Goal: Information Seeking & Learning: Check status

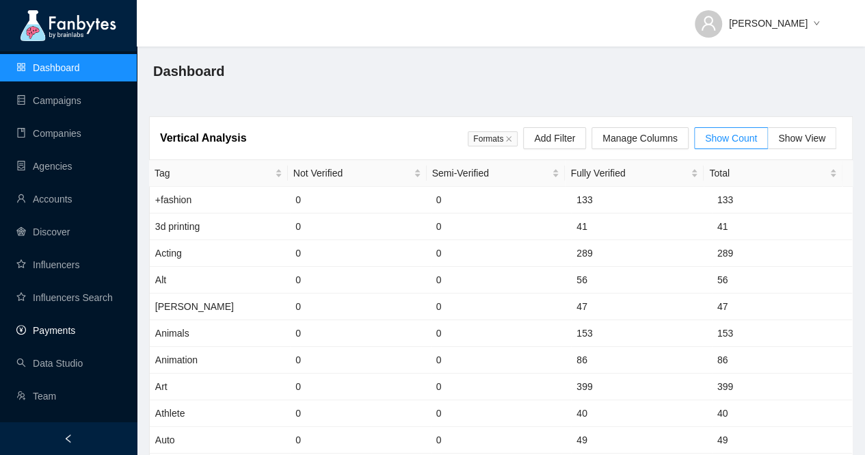
click at [49, 328] on link "Payments" at bounding box center [45, 330] width 59 height 11
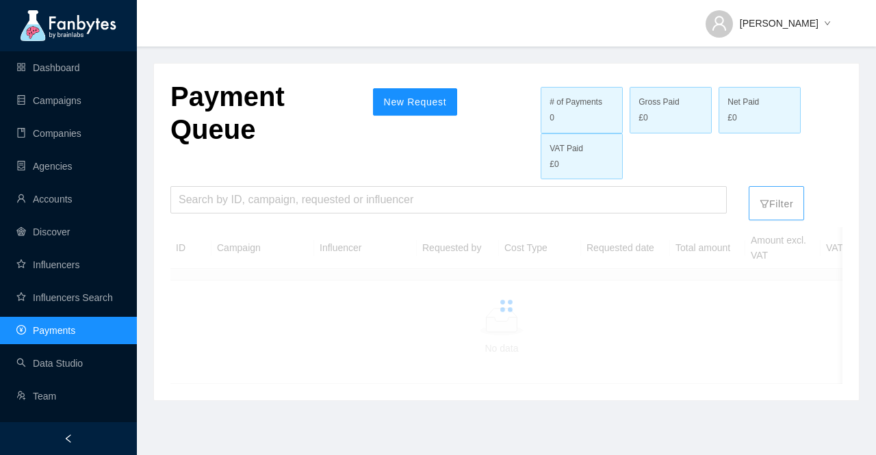
click at [777, 205] on p "Filter" at bounding box center [776, 201] width 34 height 22
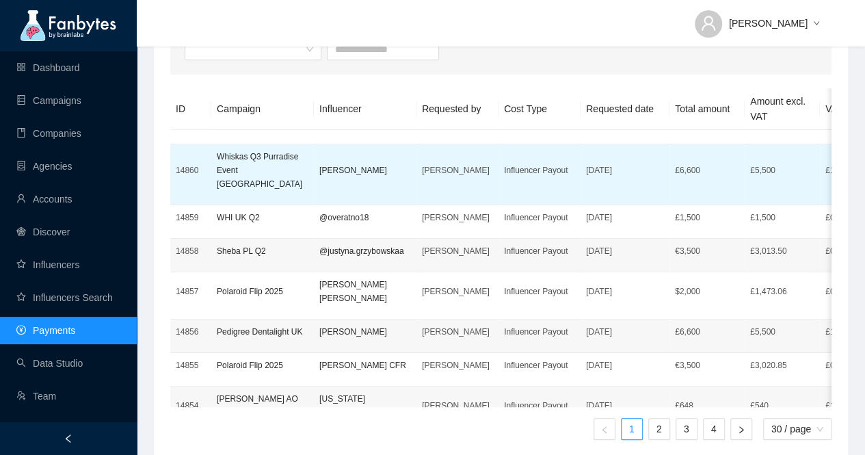
scroll to position [825, 0]
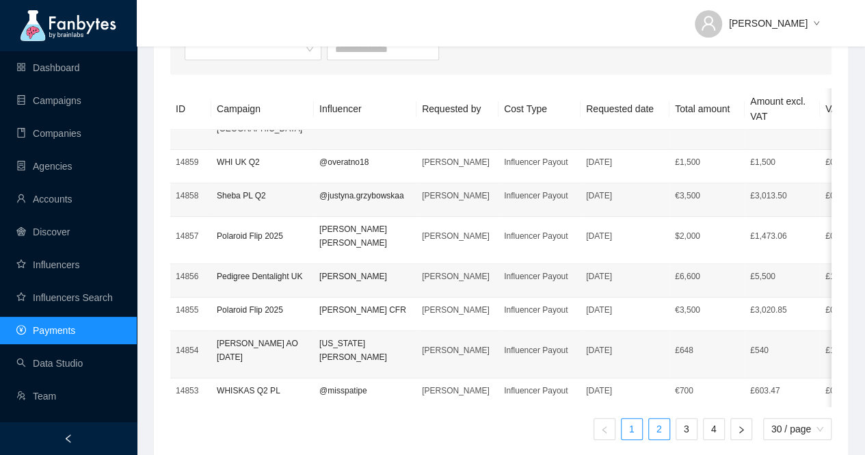
click at [662, 427] on link "2" at bounding box center [659, 429] width 21 height 21
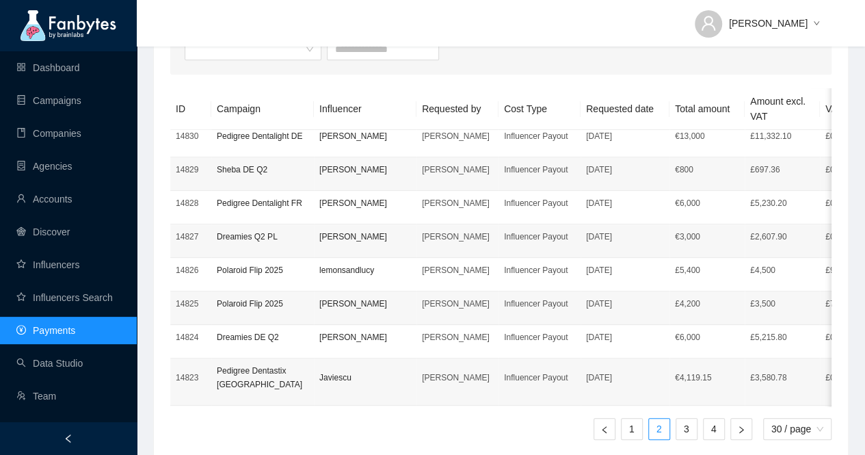
scroll to position [442, 0]
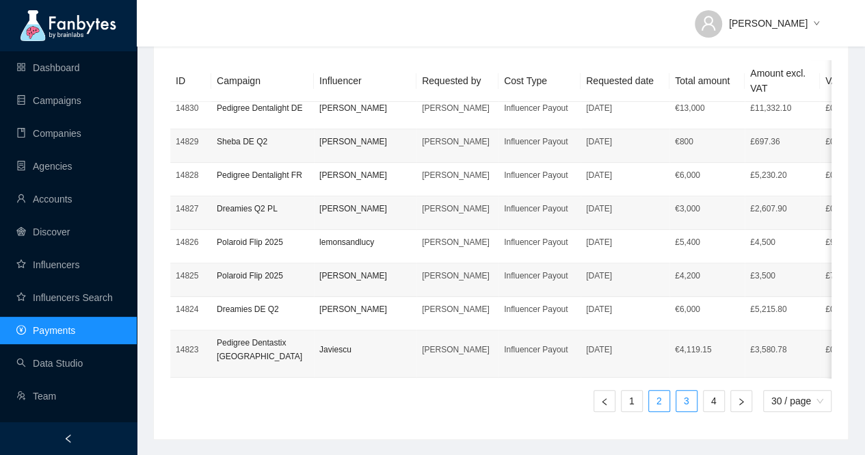
click at [685, 400] on link "3" at bounding box center [687, 401] width 21 height 21
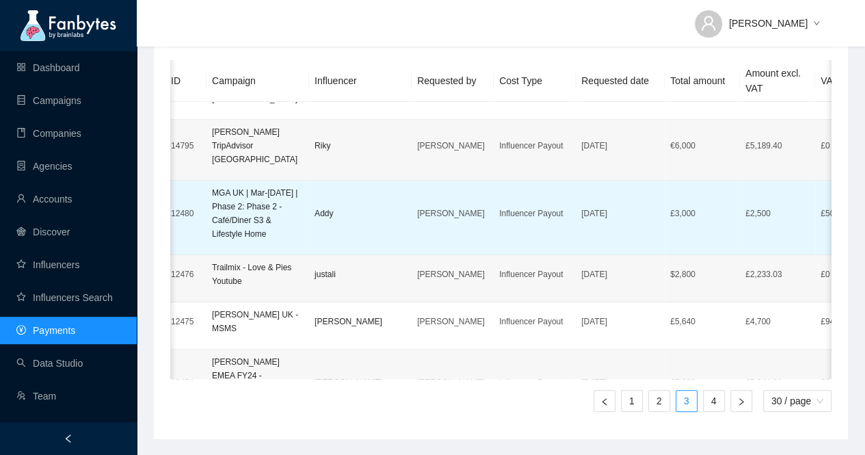
scroll to position [753, 5]
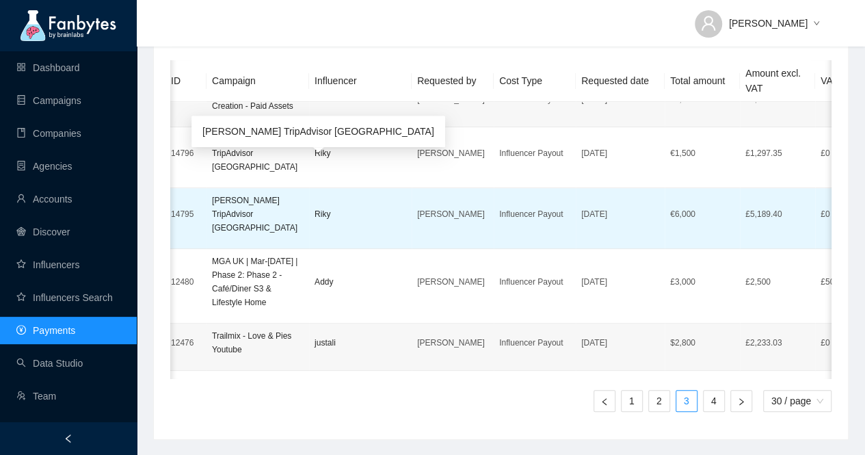
click at [238, 194] on p "[PERSON_NAME] TripAdvisor [GEOGRAPHIC_DATA]" at bounding box center [258, 214] width 92 height 41
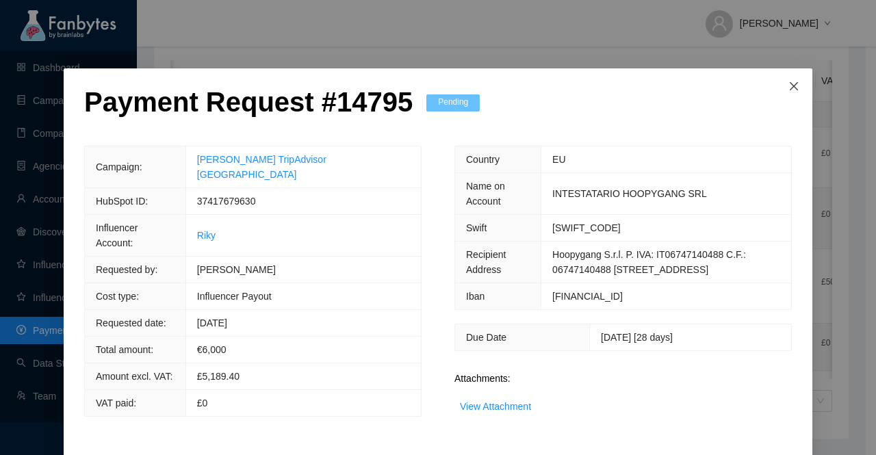
click at [788, 87] on icon "close" at bounding box center [793, 86] width 11 height 11
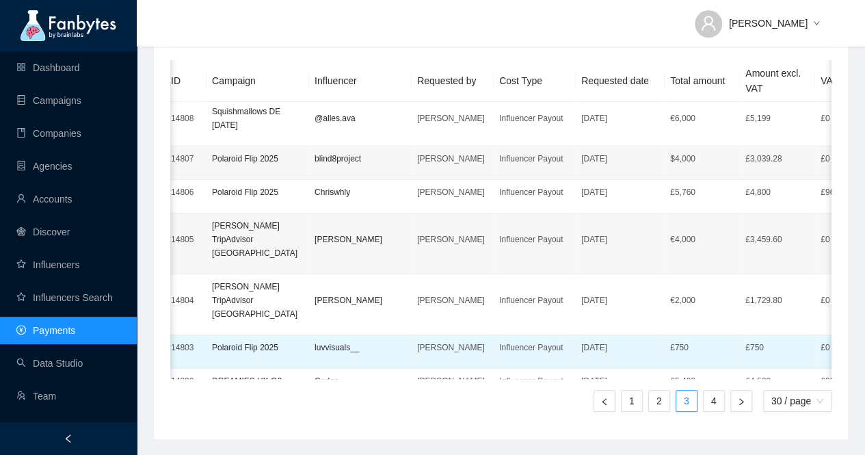
scroll to position [342, 5]
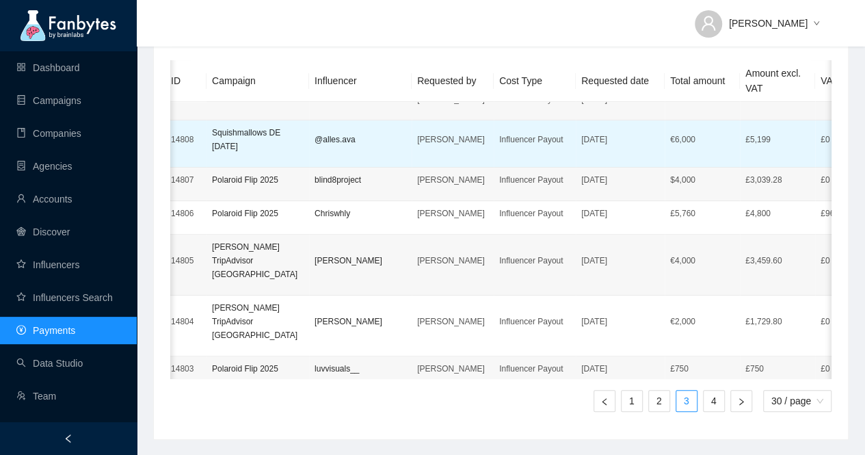
click at [506, 146] on p "Influencer Payout" at bounding box center [534, 140] width 71 height 14
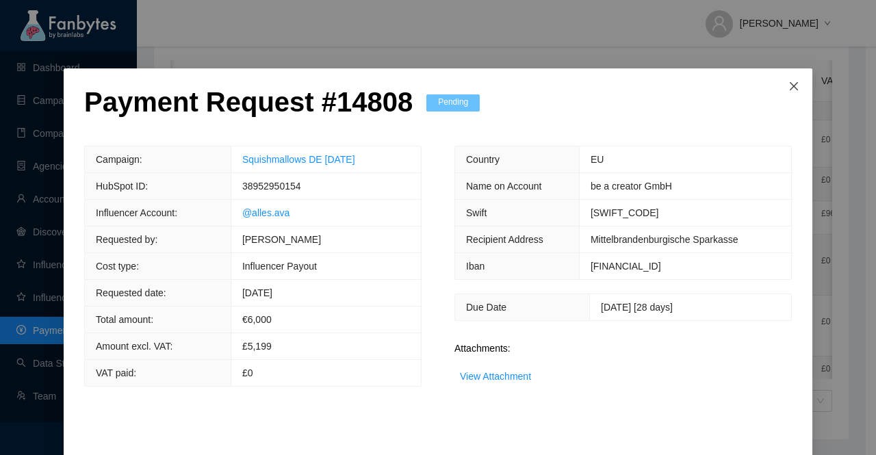
click at [792, 84] on icon "close" at bounding box center [793, 86] width 11 height 11
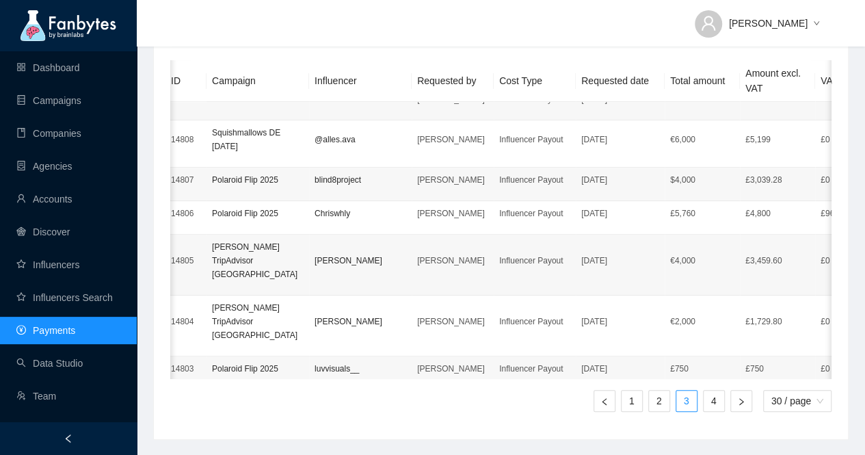
scroll to position [0, 0]
